Goal: Transaction & Acquisition: Download file/media

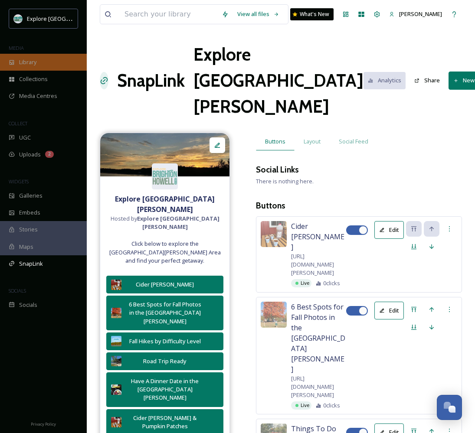
click at [44, 63] on div "Library" at bounding box center [43, 62] width 87 height 17
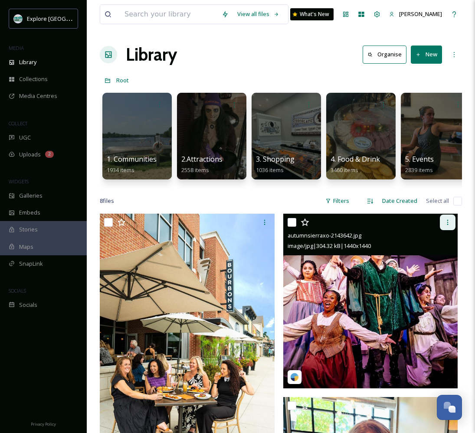
click at [452, 223] on div at bounding box center [448, 223] width 16 height 16
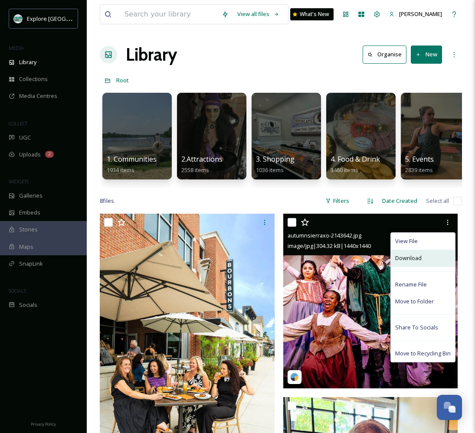
click at [423, 261] on div "Download" at bounding box center [423, 258] width 64 height 17
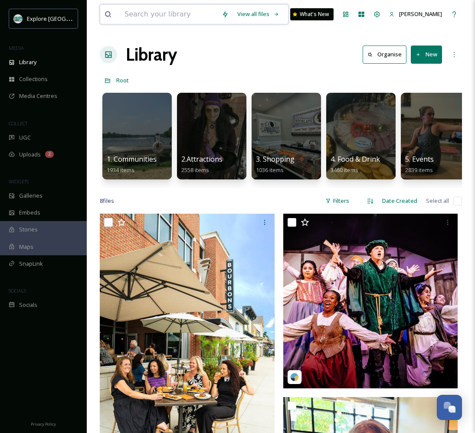
click at [165, 16] on input at bounding box center [168, 14] width 97 height 19
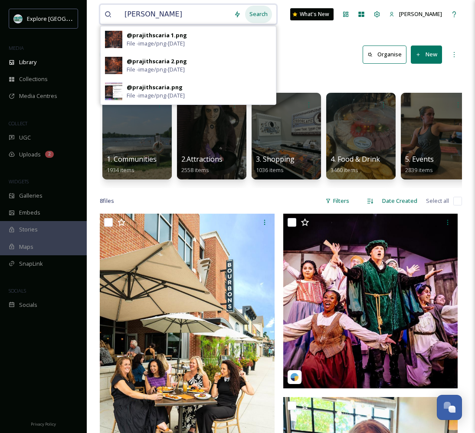
type input "[PERSON_NAME]"
click at [258, 13] on div "Search" at bounding box center [258, 14] width 27 height 17
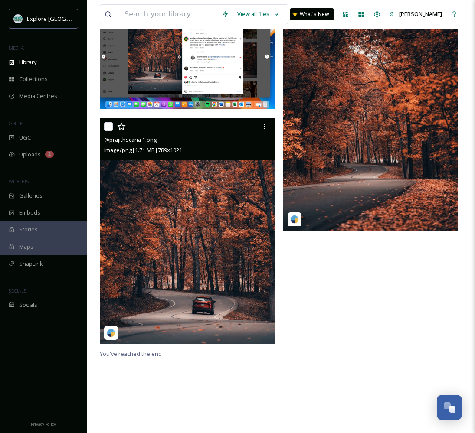
scroll to position [106, 0]
click at [266, 125] on icon at bounding box center [264, 126] width 7 height 7
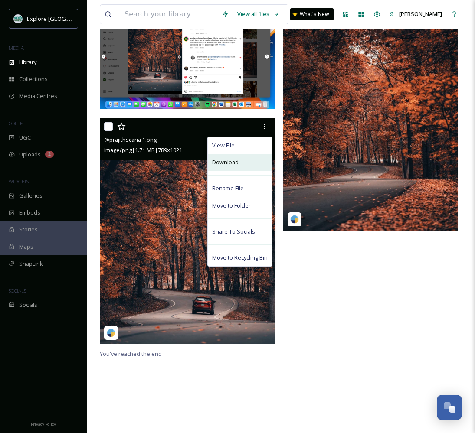
click at [236, 163] on span "Download" at bounding box center [225, 162] width 26 height 8
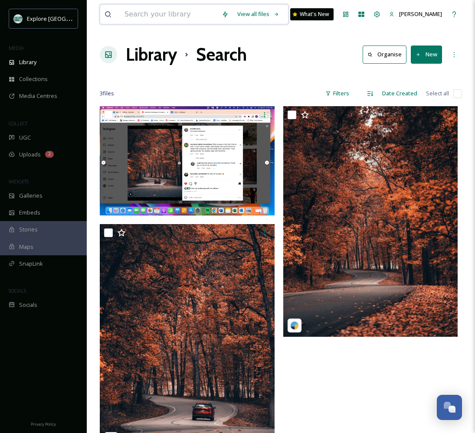
scroll to position [0, 0]
click at [159, 19] on input at bounding box center [168, 14] width 97 height 19
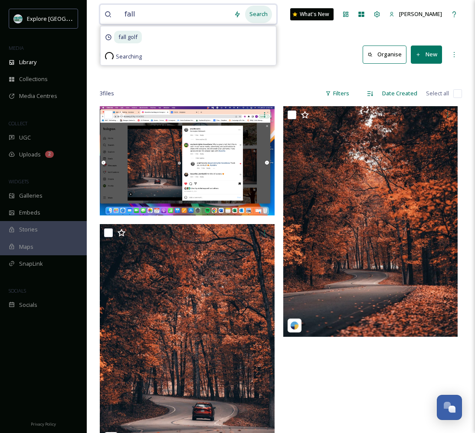
type input "fall"
click at [259, 14] on div "Search" at bounding box center [258, 14] width 27 height 17
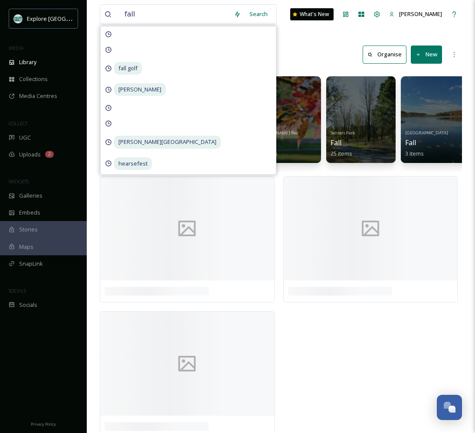
click at [317, 50] on div "Library Search Organise New" at bounding box center [281, 55] width 362 height 26
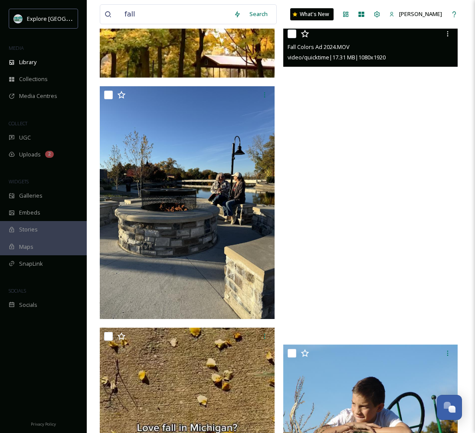
scroll to position [10697, 0]
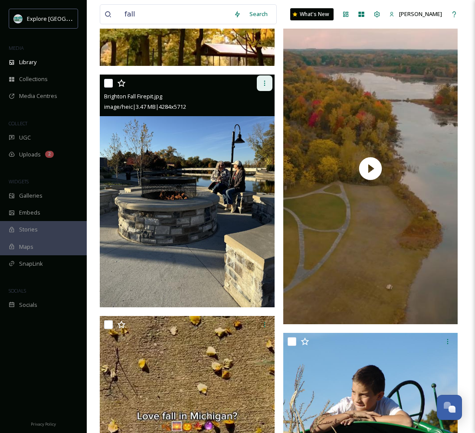
click at [264, 81] on icon at bounding box center [264, 83] width 7 height 7
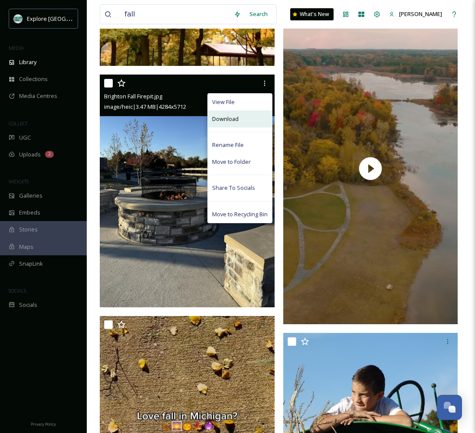
click at [230, 123] on div "Download" at bounding box center [240, 119] width 64 height 17
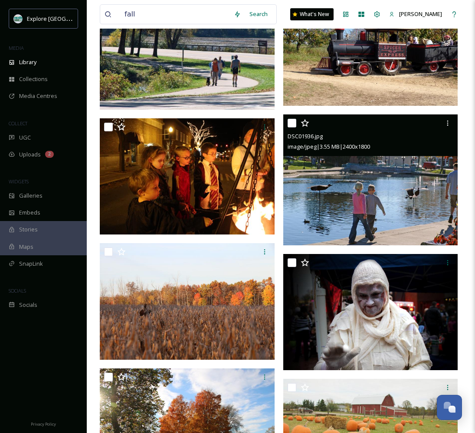
scroll to position [11466, 0]
click at [418, 193] on img at bounding box center [370, 180] width 175 height 131
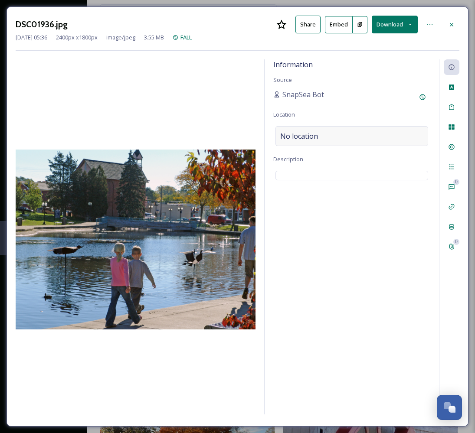
click at [316, 135] on span "No location" at bounding box center [299, 136] width 38 height 10
click at [316, 135] on input "To enrich screen reader interactions, please activate Accessibility in Grammarl…" at bounding box center [352, 136] width 152 height 19
click at [428, 24] on icon at bounding box center [429, 24] width 5 height 1
click at [348, 314] on div "Information Source SnapSea Bot Location No location Description" at bounding box center [352, 236] width 174 height 355
click at [452, 24] on icon at bounding box center [451, 24] width 7 height 7
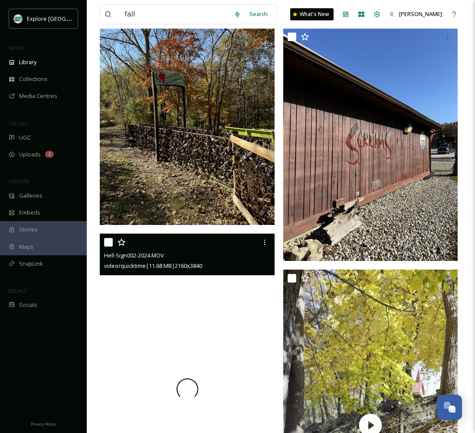
scroll to position [13667, 0]
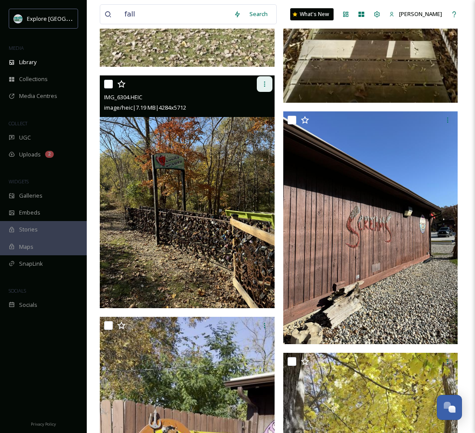
click at [265, 83] on icon at bounding box center [264, 84] width 7 height 7
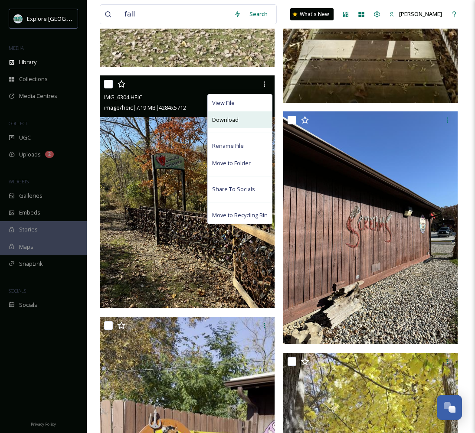
click at [239, 122] on div "Download" at bounding box center [240, 119] width 64 height 17
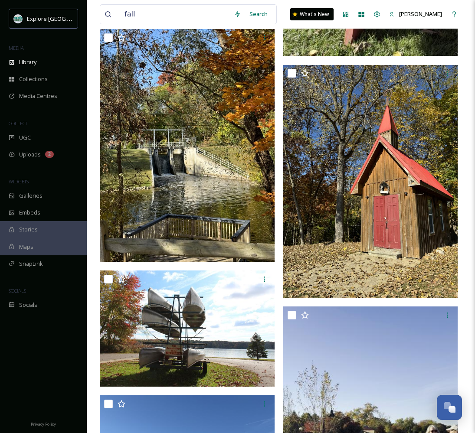
scroll to position [15471, 0]
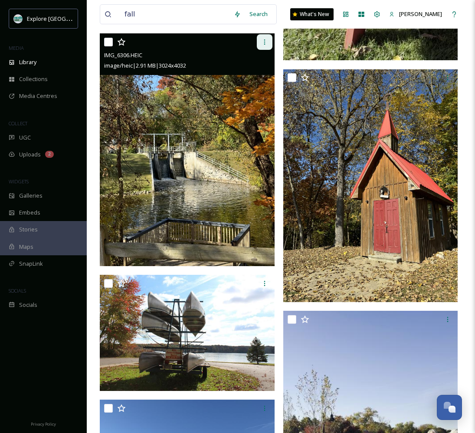
click at [263, 41] on icon at bounding box center [264, 42] width 7 height 7
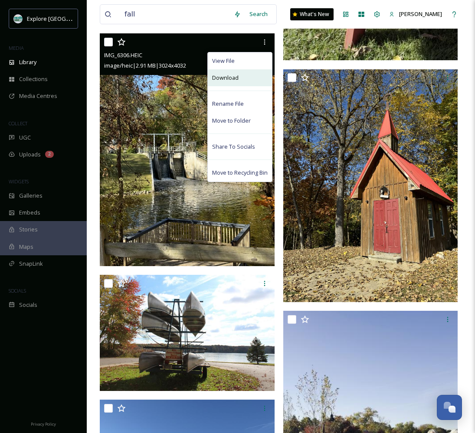
click at [235, 77] on span "Download" at bounding box center [225, 78] width 26 height 8
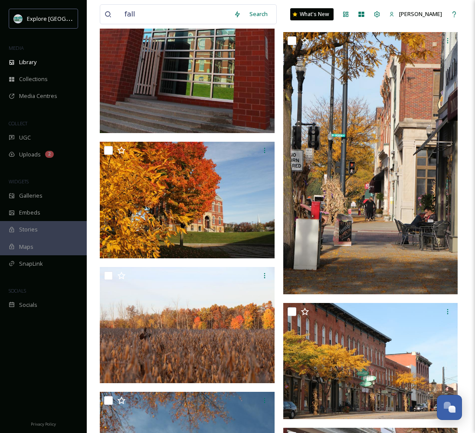
scroll to position [16800, 0]
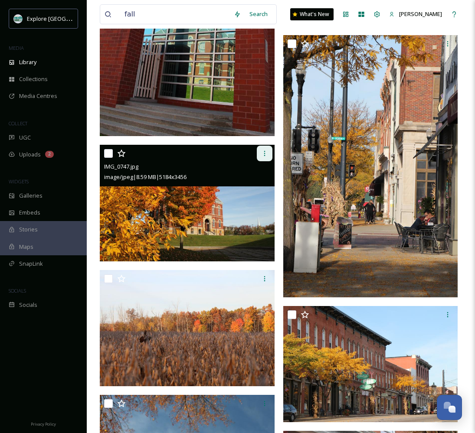
click at [262, 153] on icon at bounding box center [264, 153] width 7 height 7
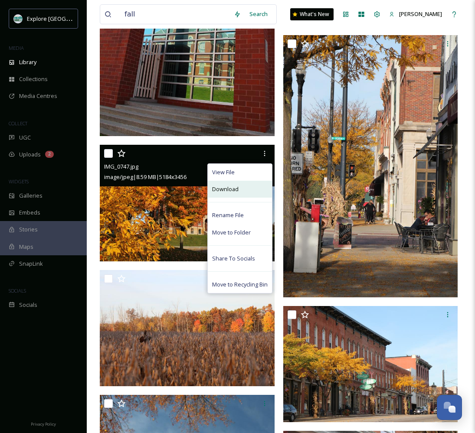
click at [241, 191] on div "Download" at bounding box center [240, 189] width 64 height 17
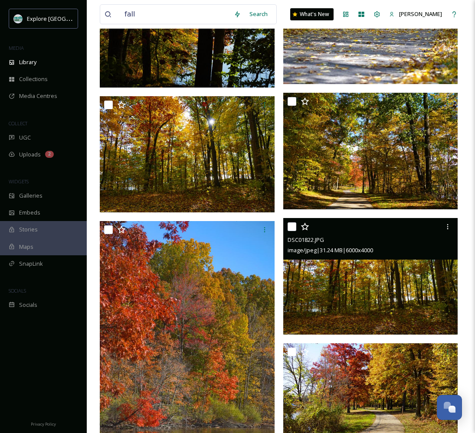
scroll to position [27720, 0]
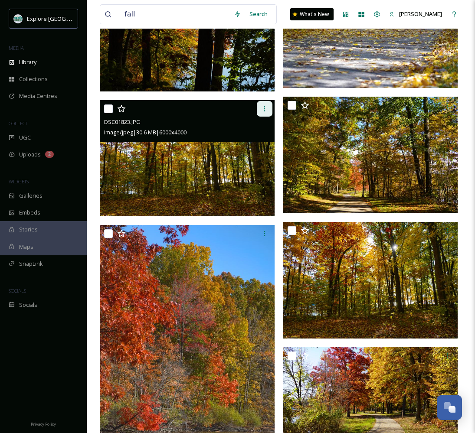
click at [261, 110] on icon at bounding box center [264, 108] width 7 height 7
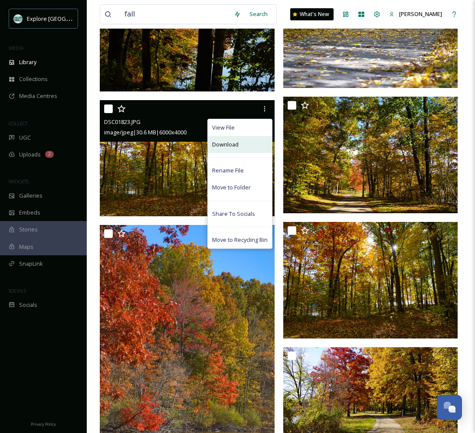
click at [235, 145] on span "Download" at bounding box center [225, 145] width 26 height 8
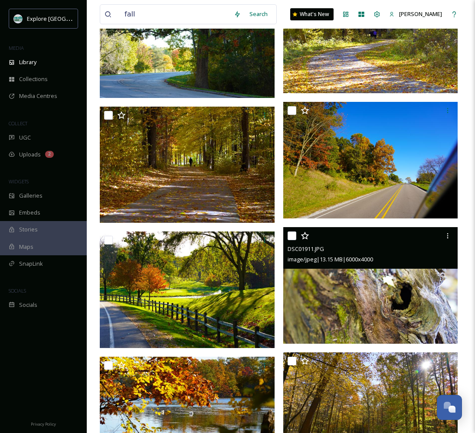
scroll to position [30761, 0]
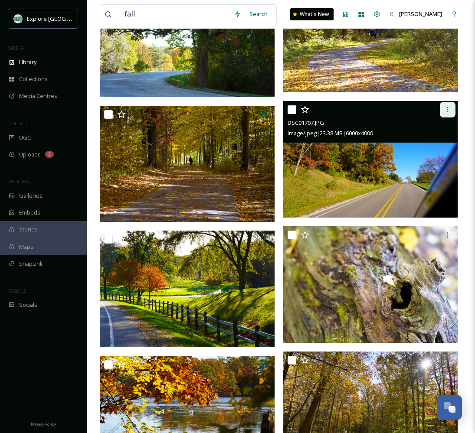
click at [446, 109] on icon at bounding box center [447, 109] width 7 height 7
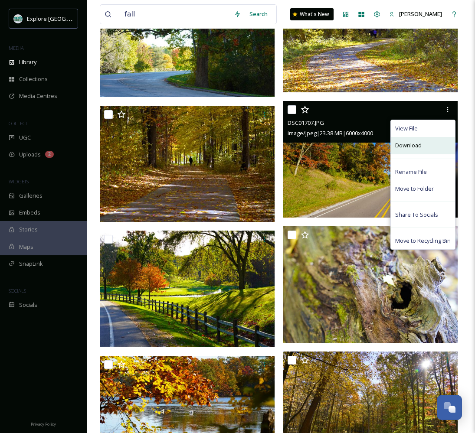
click at [418, 147] on span "Download" at bounding box center [408, 145] width 26 height 8
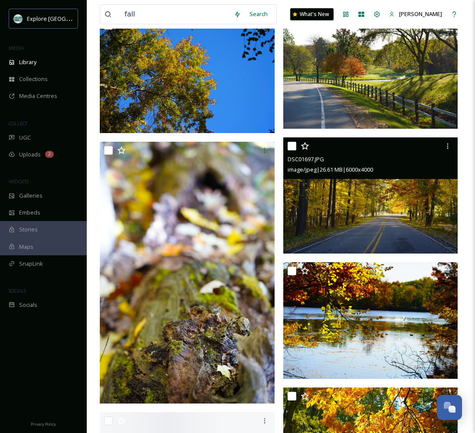
scroll to position [31740, 0]
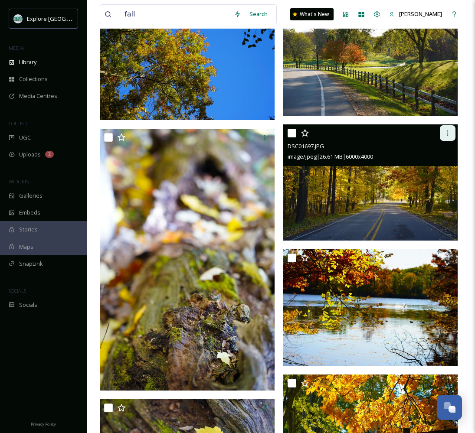
click at [445, 137] on div at bounding box center [448, 133] width 16 height 16
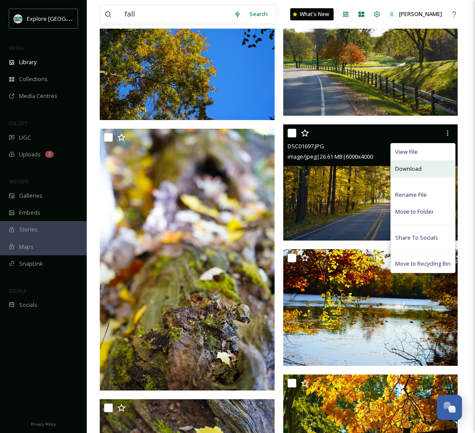
click at [419, 170] on span "Download" at bounding box center [408, 169] width 26 height 8
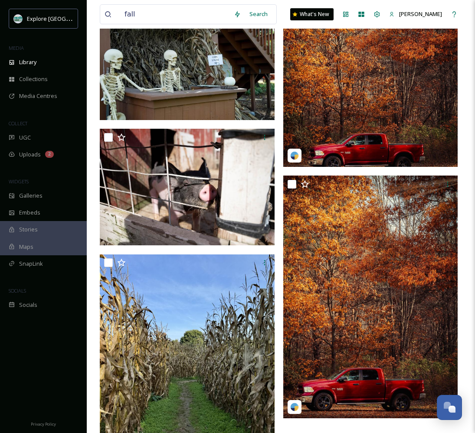
scroll to position [55445, 0]
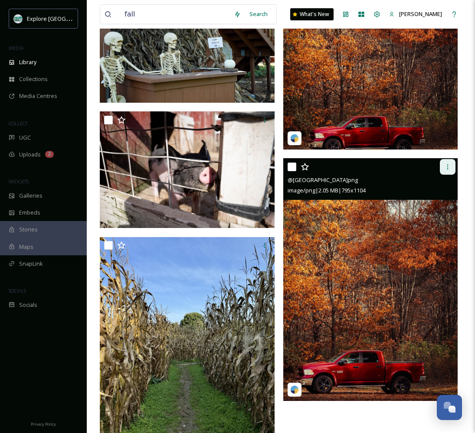
click at [450, 167] on icon at bounding box center [447, 167] width 7 height 7
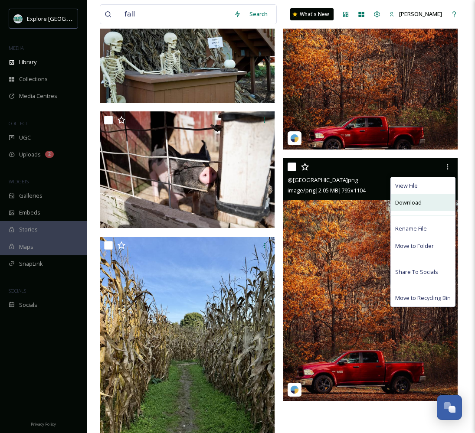
click at [420, 204] on span "Download" at bounding box center [408, 203] width 26 height 8
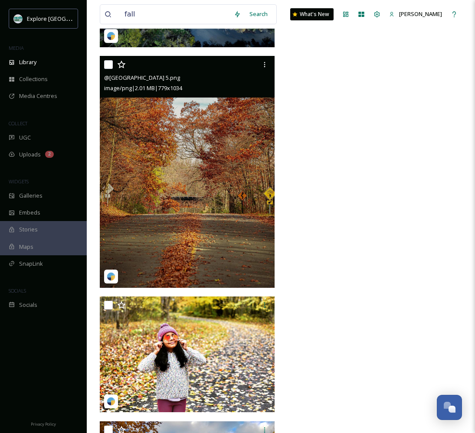
scroll to position [57369, 0]
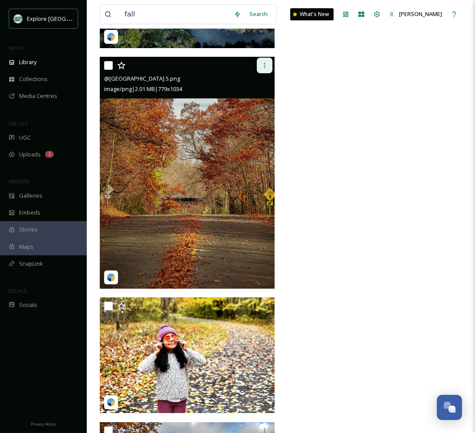
click at [266, 65] on icon at bounding box center [264, 65] width 7 height 7
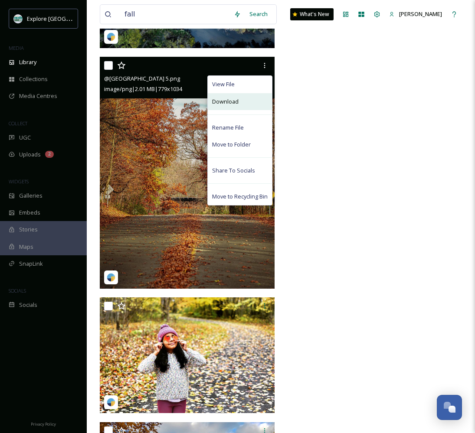
click at [249, 105] on div "Download" at bounding box center [240, 101] width 64 height 17
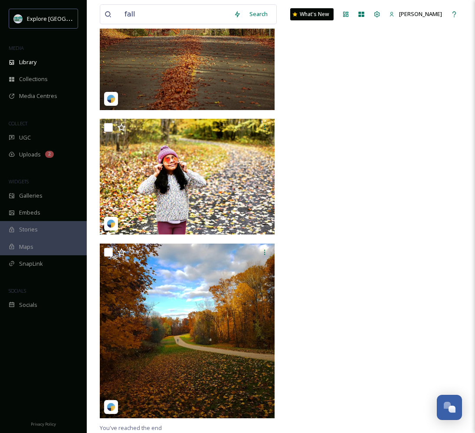
scroll to position [57548, 0]
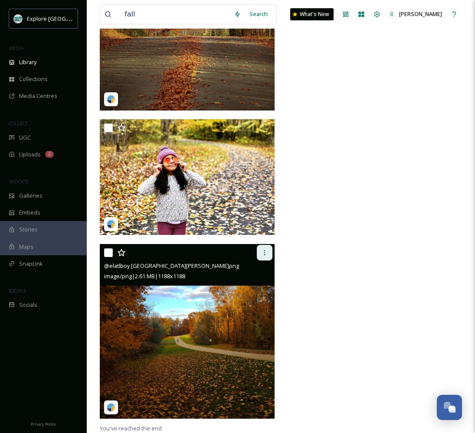
click at [265, 252] on icon at bounding box center [264, 252] width 7 height 7
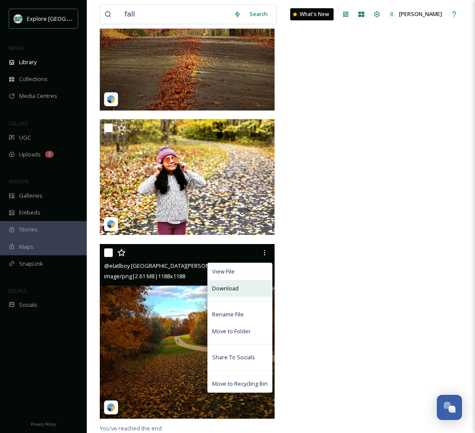
click at [242, 288] on div "Download" at bounding box center [240, 288] width 64 height 17
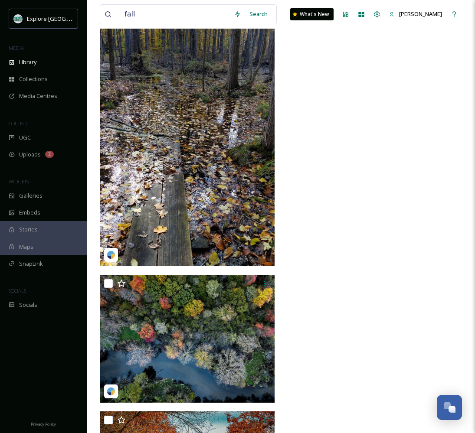
scroll to position [57013, 0]
